Goal: Task Accomplishment & Management: Use online tool/utility

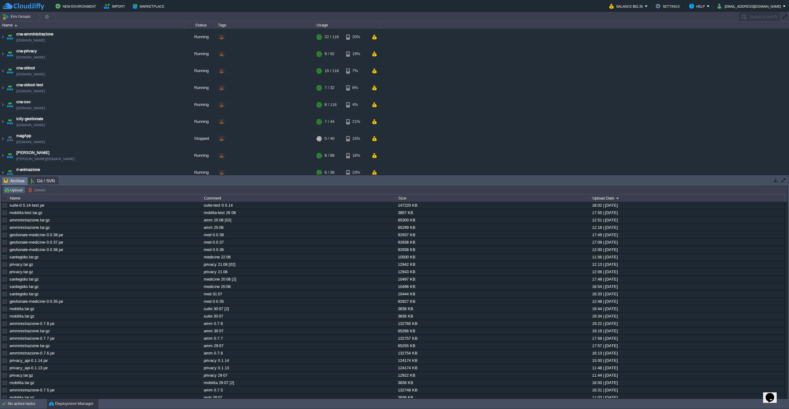
click at [13, 187] on button "Upload" at bounding box center [14, 190] width 20 height 6
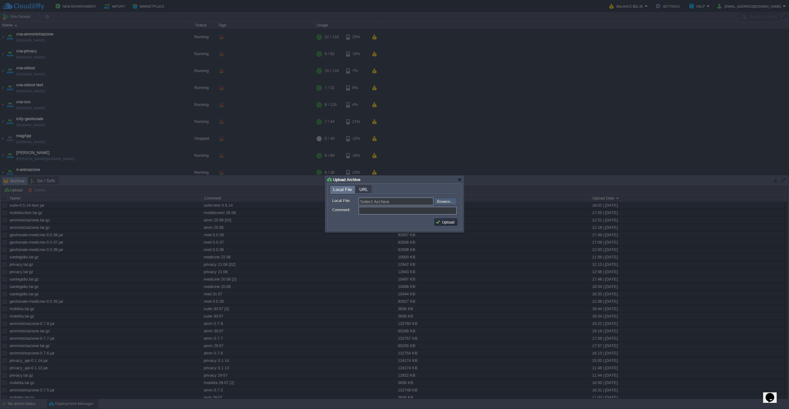
click at [443, 199] on input "file" at bounding box center [418, 201] width 78 height 7
type input "C:\fakepath\privacy_api-0.1.15.jar"
type input "privacy_api-0.1.15.jar"
type input "privacy 0"
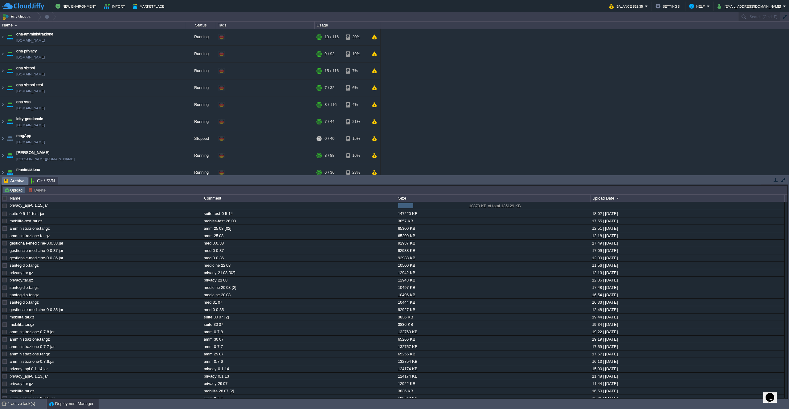
click at [13, 191] on button "Upload" at bounding box center [14, 190] width 20 height 6
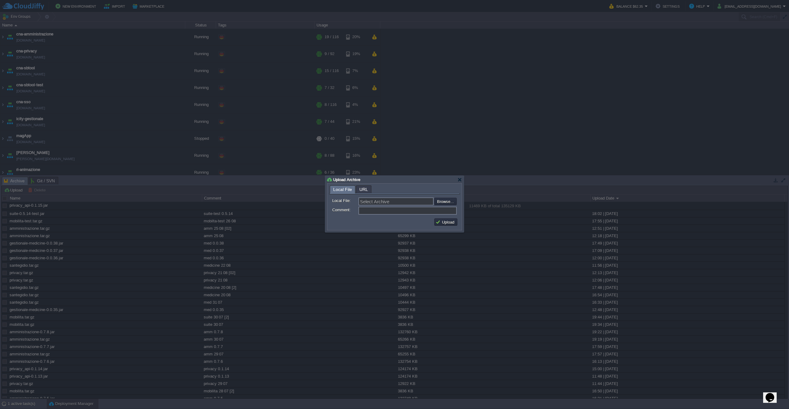
click at [449, 197] on form "Local File: Select Archive Browse... Comment:" at bounding box center [394, 205] width 131 height 22
click at [443, 201] on input "file" at bounding box center [418, 201] width 78 height 7
type input "C:\fakepath\privacy.tar.gz"
type input "privacy.tar.gz"
type input "privacy 01 09"
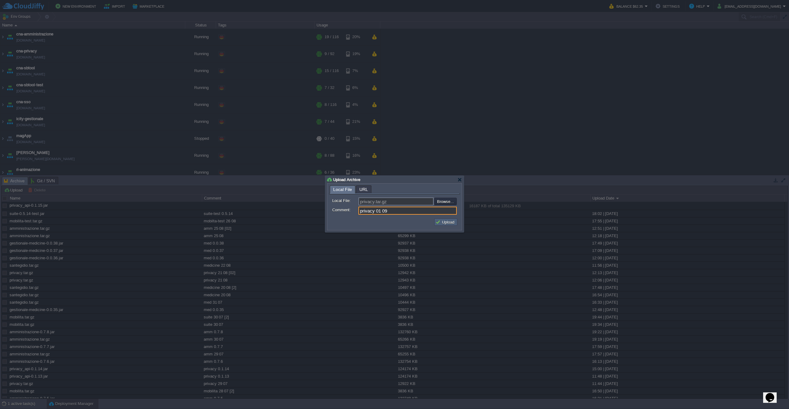
click at [454, 224] on button "Upload" at bounding box center [445, 222] width 21 height 6
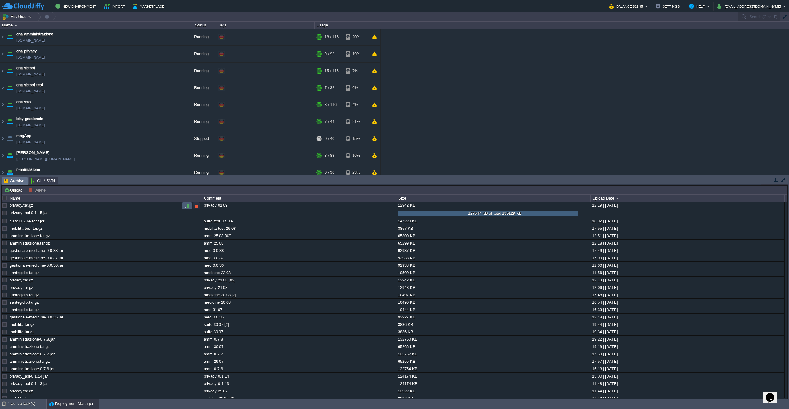
click at [184, 206] on button "button" at bounding box center [187, 206] width 6 height 6
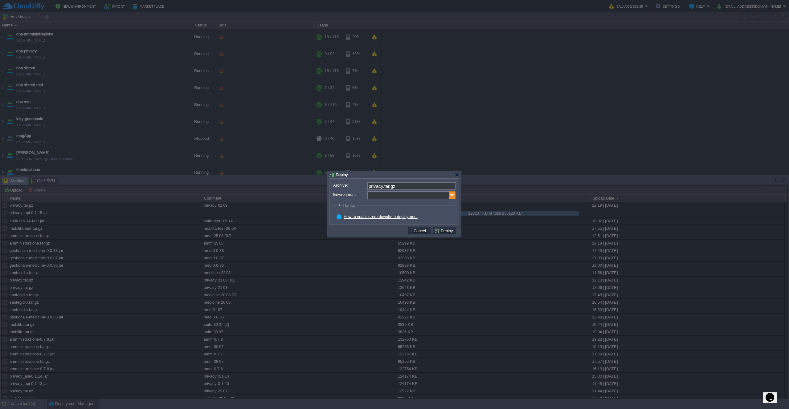
click at [453, 197] on img at bounding box center [452, 195] width 6 height 8
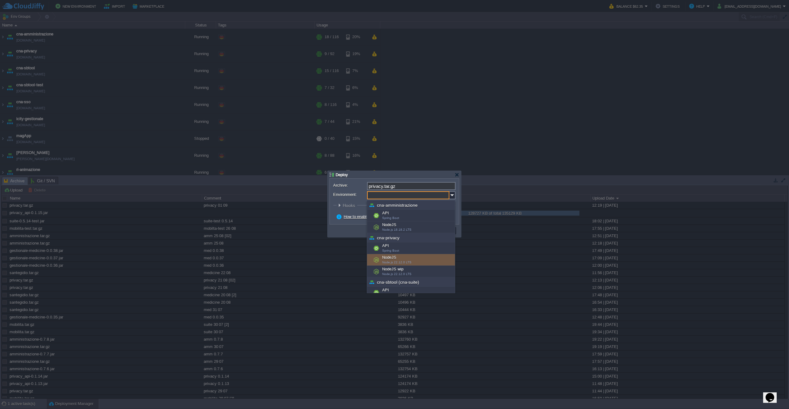
click at [417, 257] on div "NodeJS Node.js 22.12.0 LTS" at bounding box center [411, 260] width 88 height 12
type input "NodeJS (cna-privacy)"
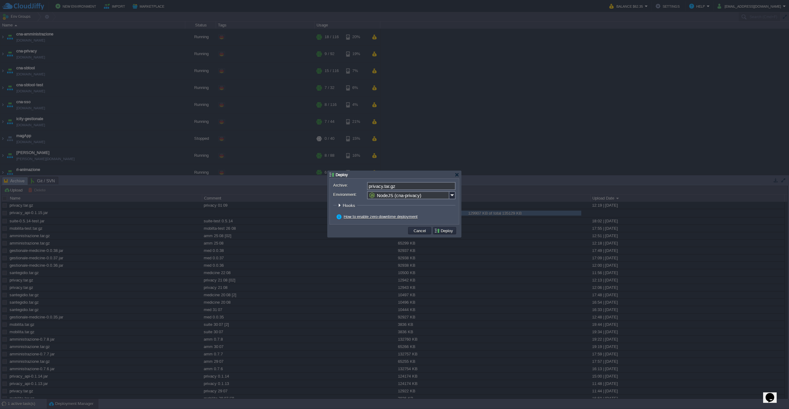
click at [445, 233] on button "Deploy" at bounding box center [444, 231] width 21 height 6
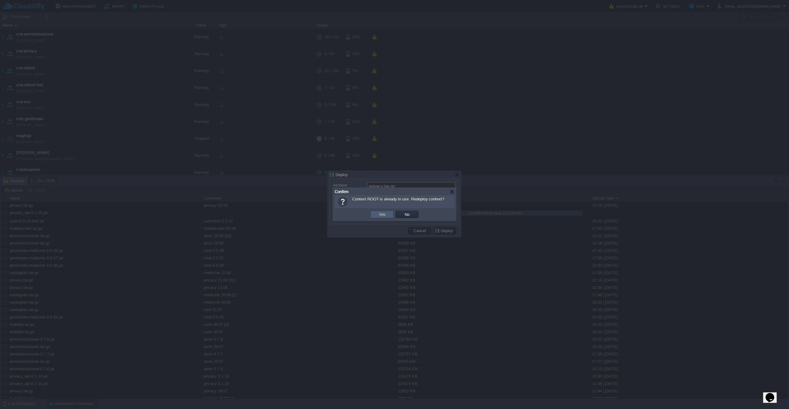
click at [385, 215] on button "Yes" at bounding box center [382, 215] width 10 height 6
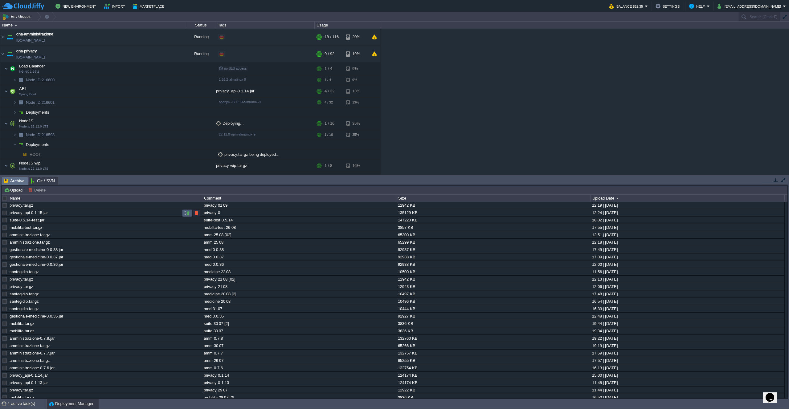
click at [187, 213] on button "button" at bounding box center [187, 213] width 6 height 6
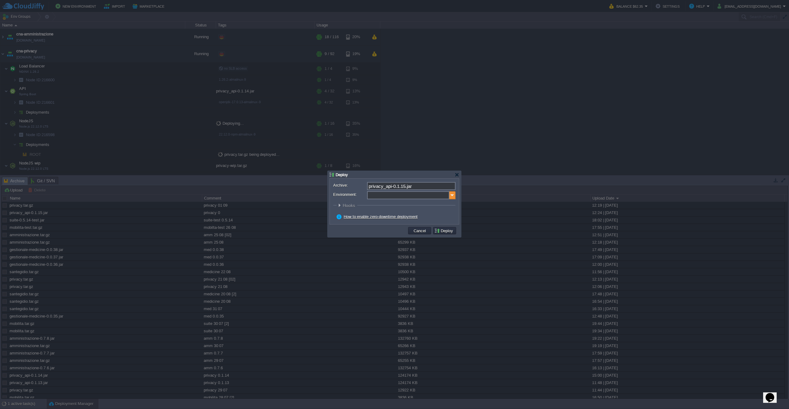
click at [451, 197] on img at bounding box center [452, 195] width 6 height 8
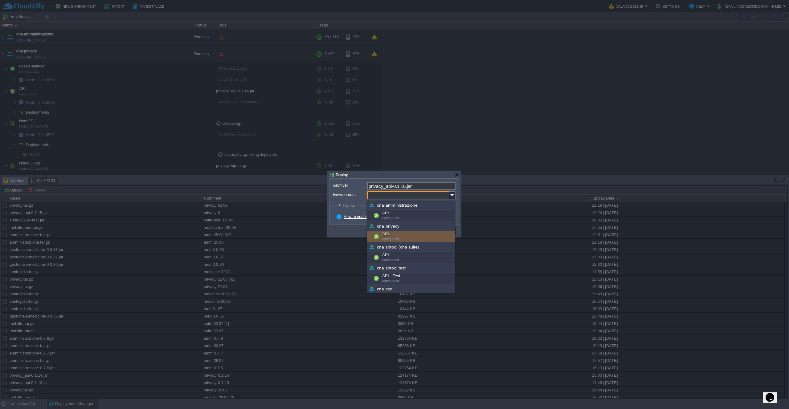
click at [411, 233] on div "API Spring Boot" at bounding box center [411, 237] width 88 height 12
type input "API (cna-privacy)"
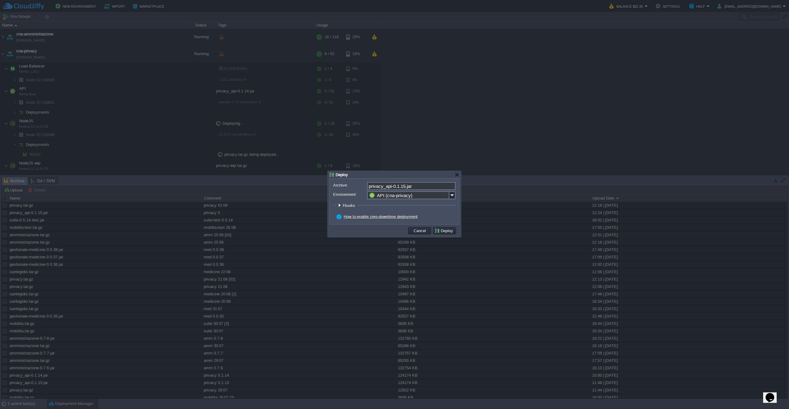
click at [442, 232] on button "Deploy" at bounding box center [444, 231] width 21 height 6
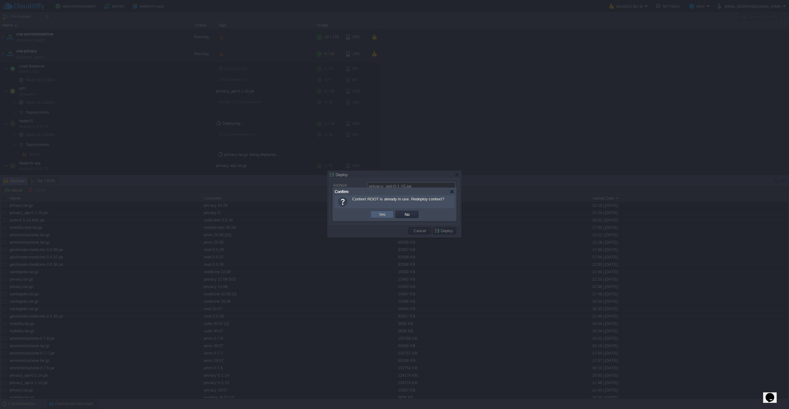
click at [388, 218] on td "Yes" at bounding box center [381, 214] width 23 height 7
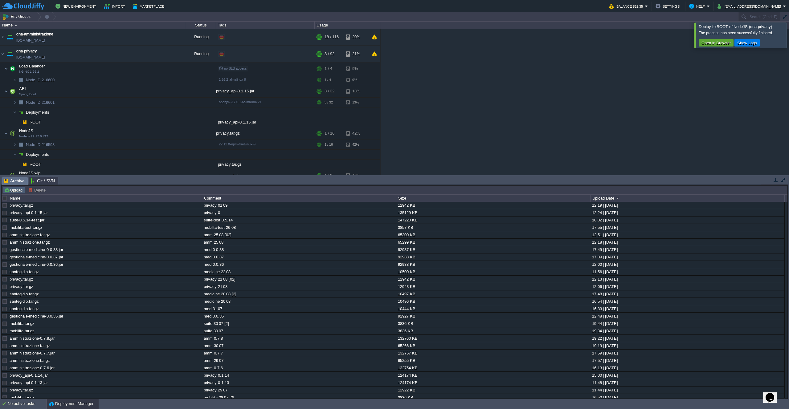
click at [16, 191] on button "Upload" at bounding box center [14, 190] width 20 height 6
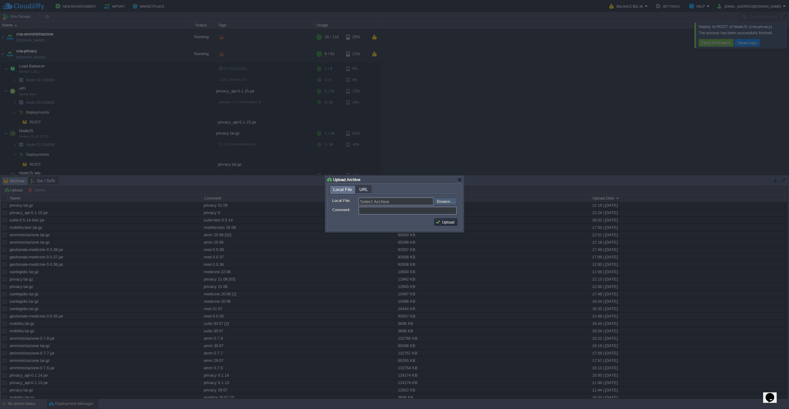
click at [435, 202] on input "file" at bounding box center [418, 201] width 78 height 7
type input "C:\fakepath\amministrazione-0.7.9.jar"
type input "amministrazione-0.7.9.jar"
type input "amm 0.7.9"
click at [441, 225] on button "Upload" at bounding box center [445, 222] width 21 height 6
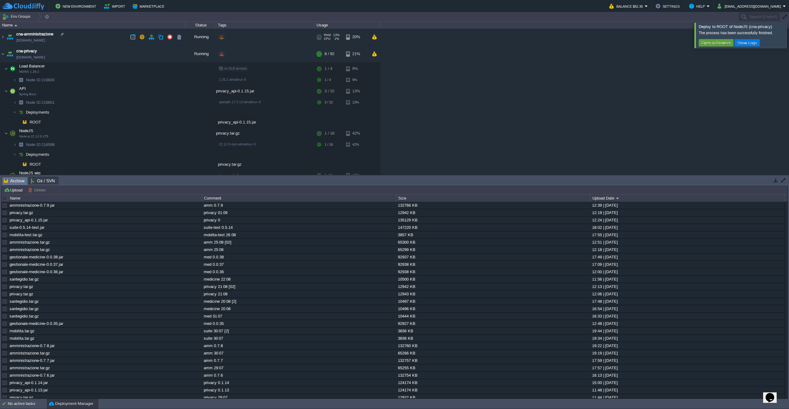
click at [84, 40] on td "cna-amministrazione [DOMAIN_NAME]" at bounding box center [92, 37] width 185 height 17
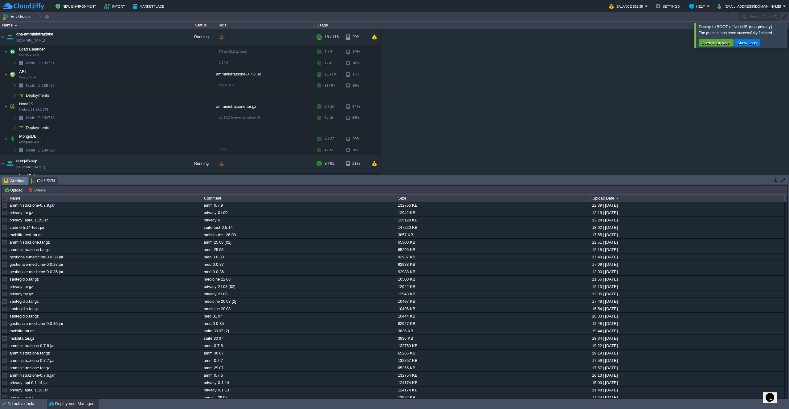
click at [499, 92] on div "cna-amministrazione [DOMAIN_NAME] Running + Add to Env Group RAM 13% CPU 1% 18 …" at bounding box center [394, 102] width 789 height 146
